Goal: Entertainment & Leisure: Browse casually

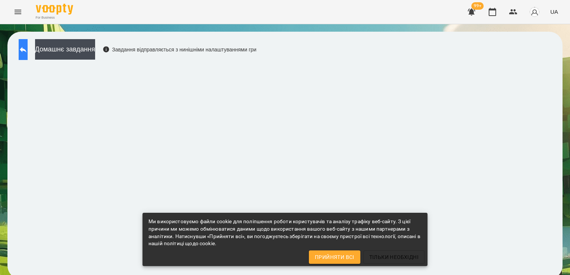
click at [27, 47] on icon at bounding box center [23, 49] width 9 height 9
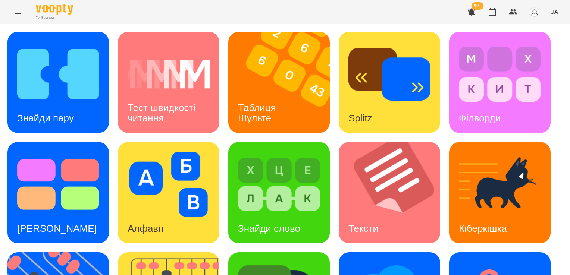
scroll to position [196, 0]
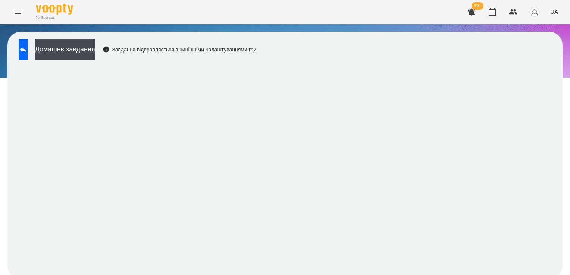
scroll to position [4, 0]
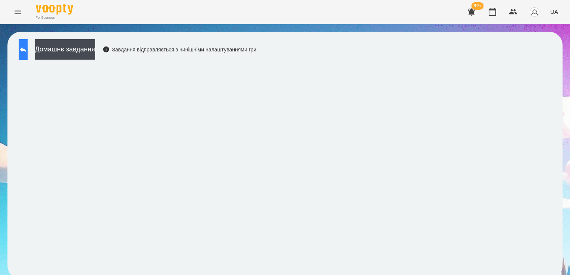
click at [28, 45] on icon at bounding box center [23, 49] width 9 height 9
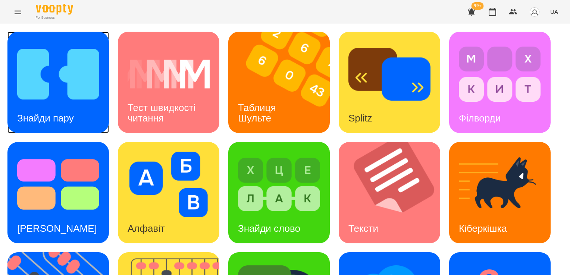
click at [62, 81] on img at bounding box center [58, 74] width 82 height 66
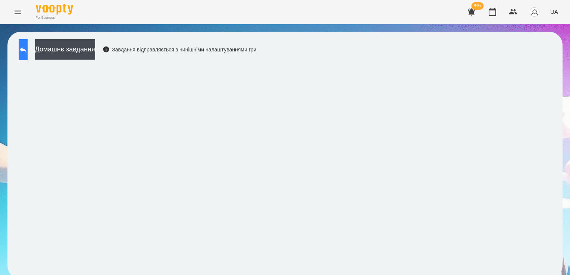
click at [26, 57] on button at bounding box center [23, 49] width 9 height 21
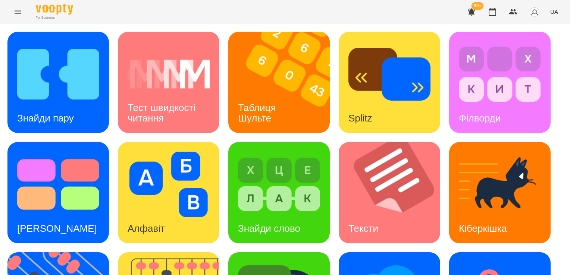
scroll to position [196, 0]
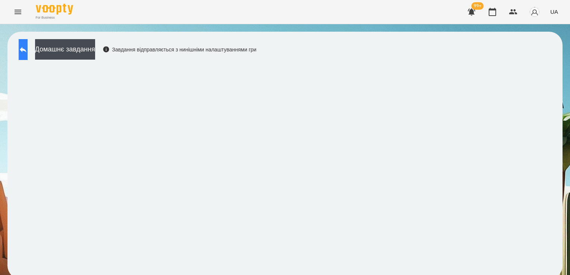
click at [28, 45] on icon at bounding box center [23, 49] width 9 height 9
